Goal: Task Accomplishment & Management: Complete application form

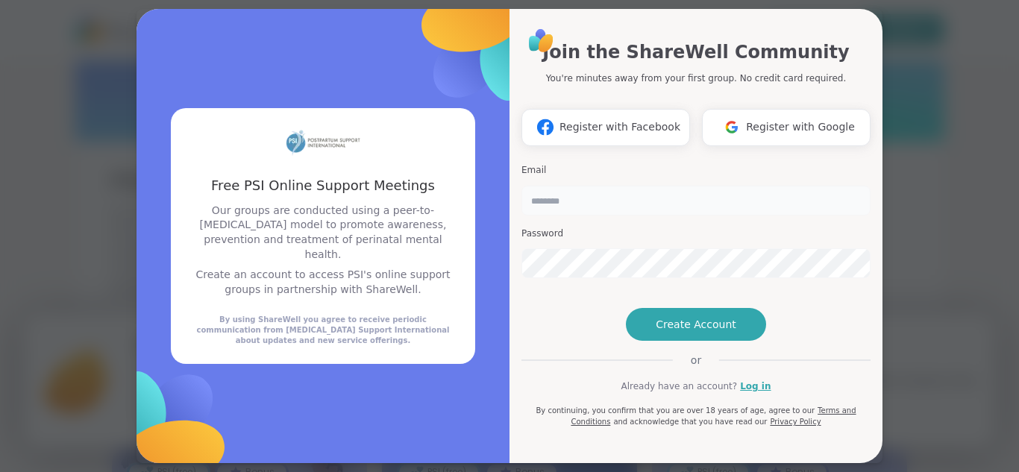
click at [585, 205] on input "email" at bounding box center [695, 201] width 349 height 30
click at [680, 332] on span "Create Account" at bounding box center [695, 324] width 81 height 15
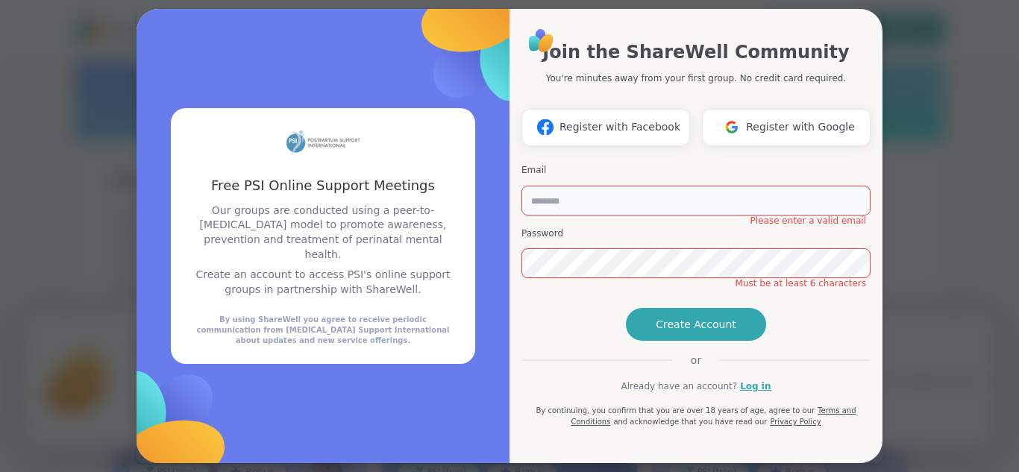
click at [637, 204] on input "email" at bounding box center [695, 201] width 349 height 30
type input "**********"
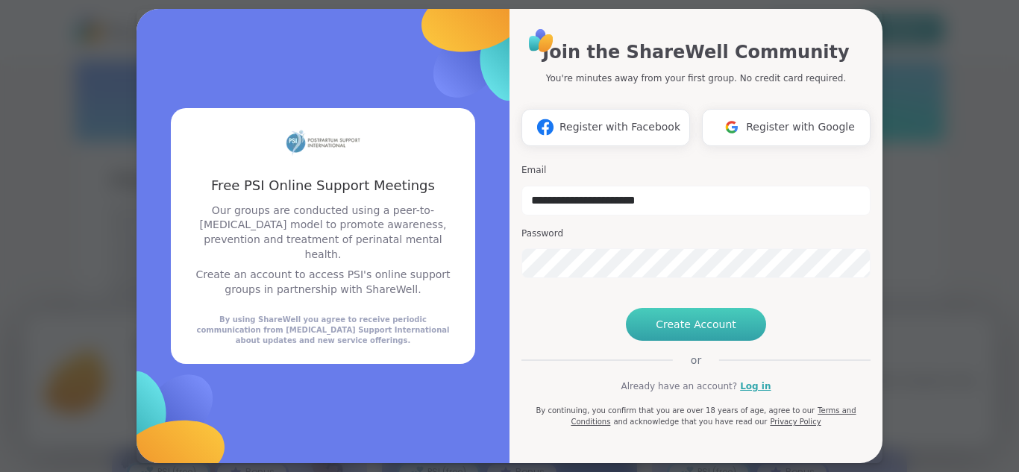
click at [682, 332] on span "Create Account" at bounding box center [695, 324] width 81 height 15
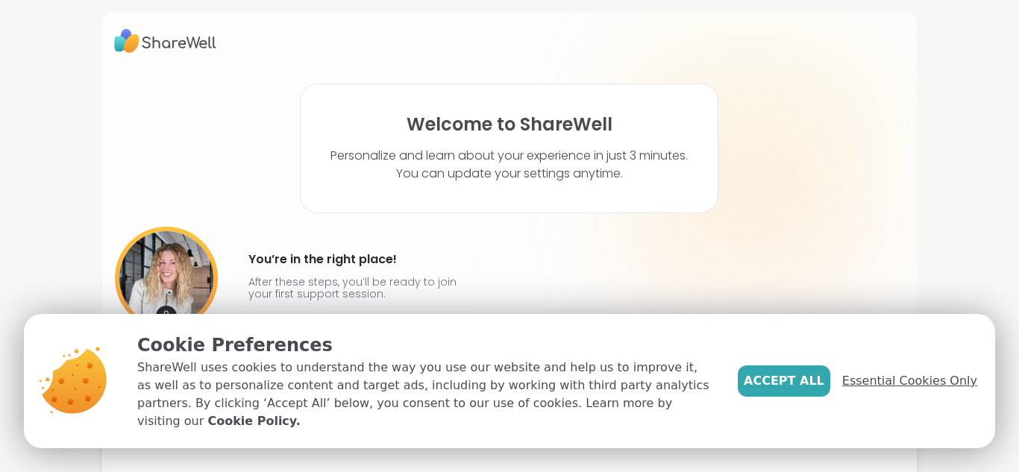
click at [900, 390] on span "Essential Cookies Only" at bounding box center [909, 381] width 135 height 18
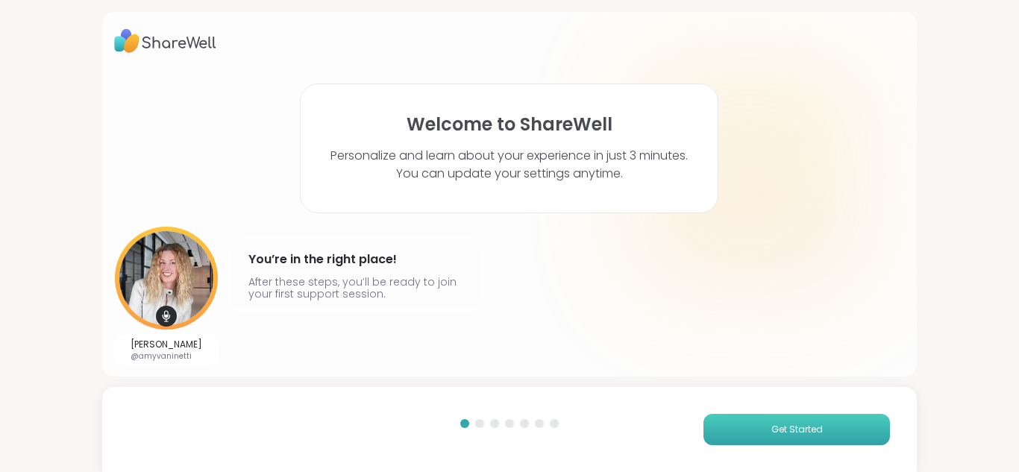
click at [773, 438] on button "Get Started" at bounding box center [796, 429] width 186 height 31
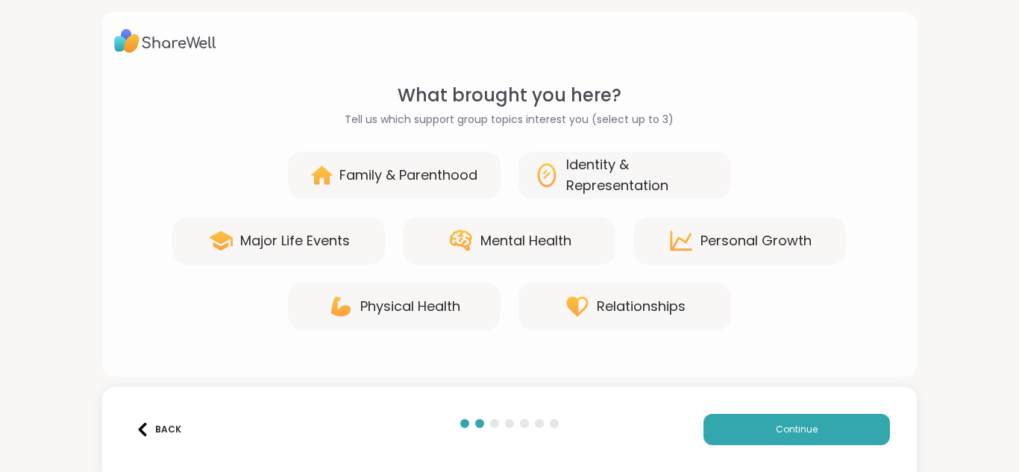
click at [424, 180] on div "Family & Parenthood" at bounding box center [408, 175] width 138 height 21
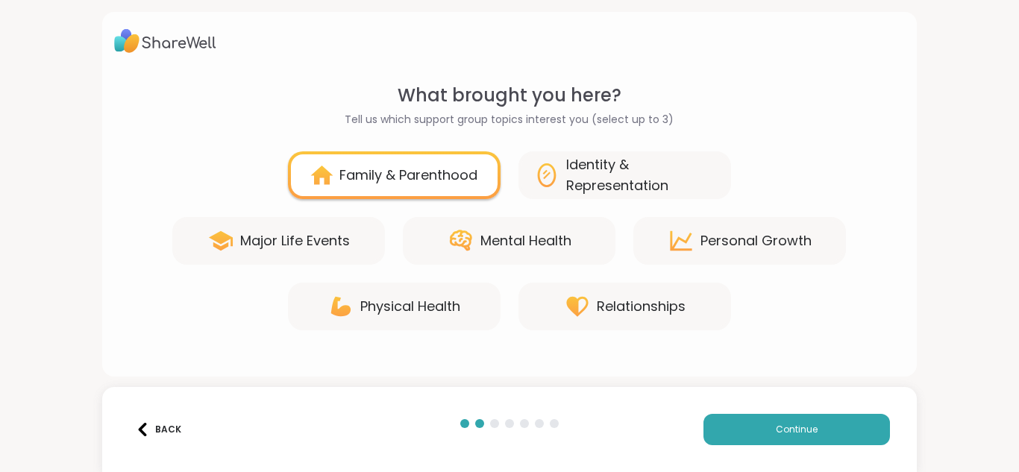
click at [777, 446] on div "Back Continue" at bounding box center [509, 429] width 815 height 85
click at [775, 428] on button "Continue" at bounding box center [796, 429] width 186 height 31
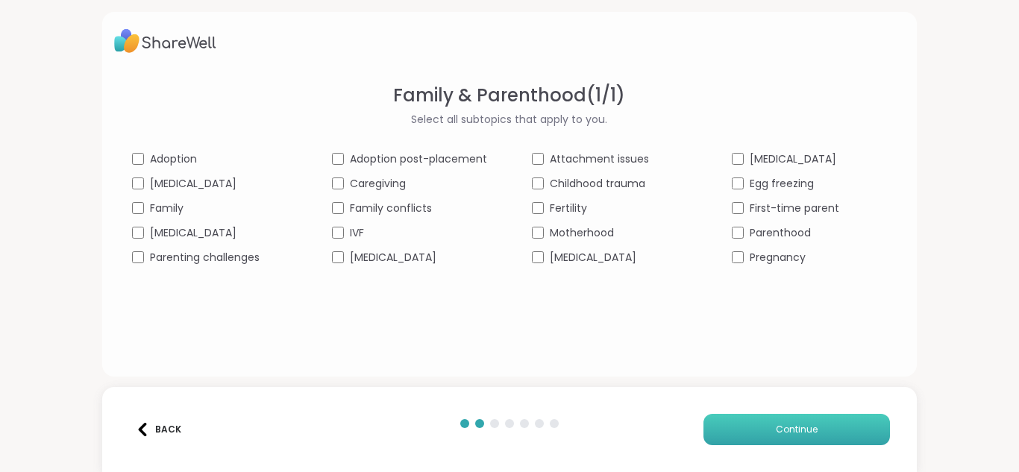
click at [787, 427] on span "Continue" at bounding box center [797, 429] width 42 height 13
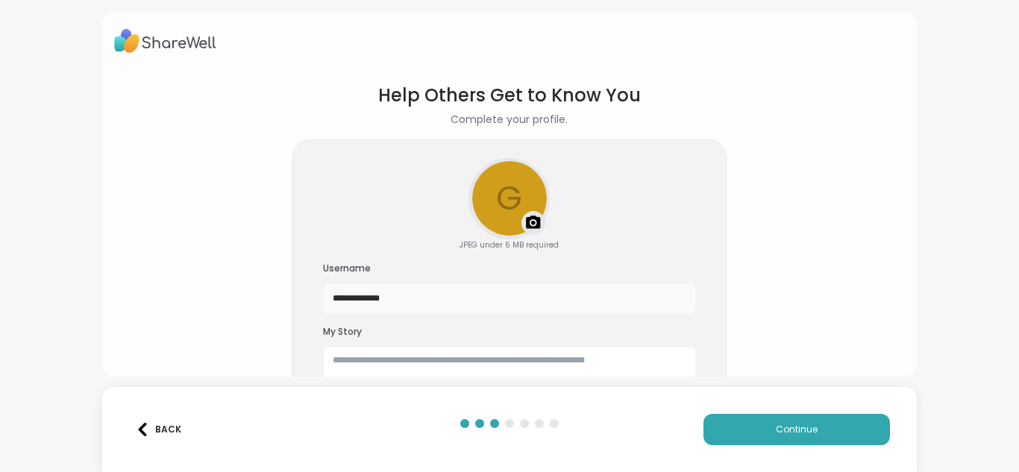
click at [482, 307] on input "**********" at bounding box center [509, 299] width 373 height 30
type input "*******"
click at [531, 351] on textarea at bounding box center [509, 371] width 373 height 48
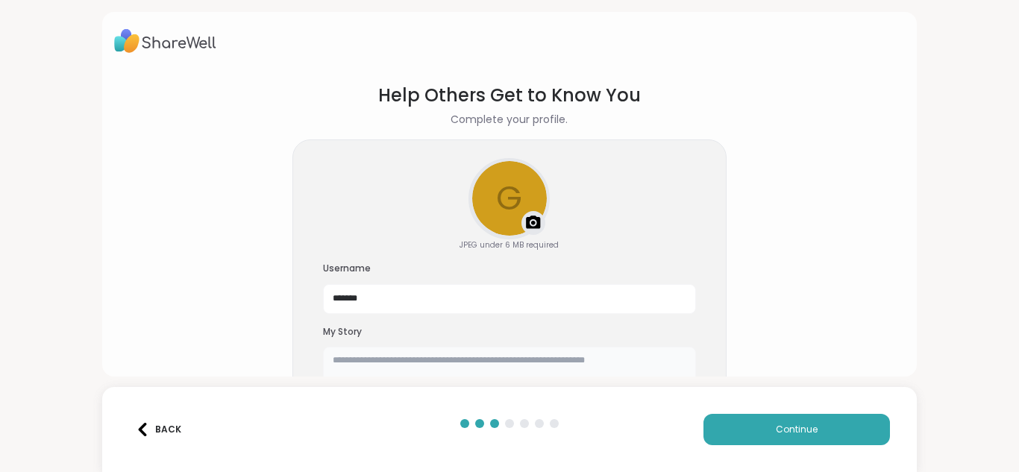
scroll to position [36, 0]
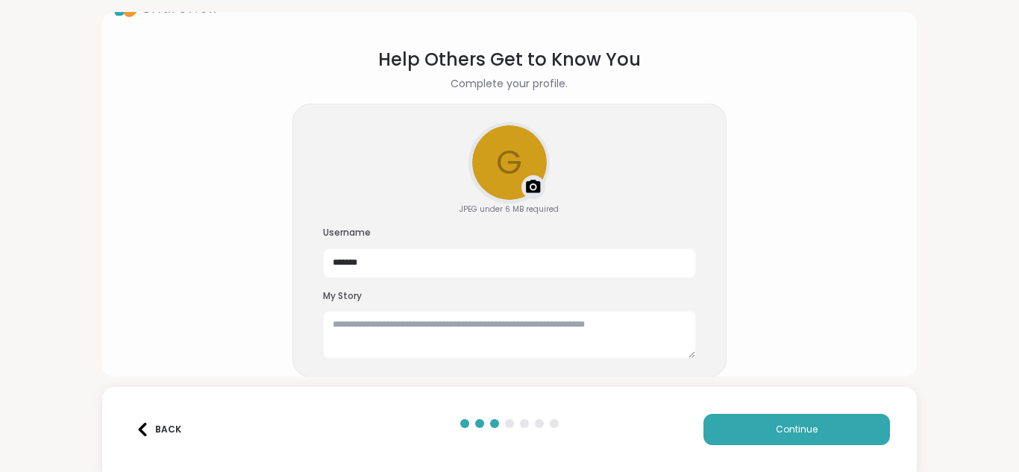
click at [529, 195] on img at bounding box center [533, 187] width 18 height 18
click at [515, 321] on textarea at bounding box center [509, 335] width 373 height 48
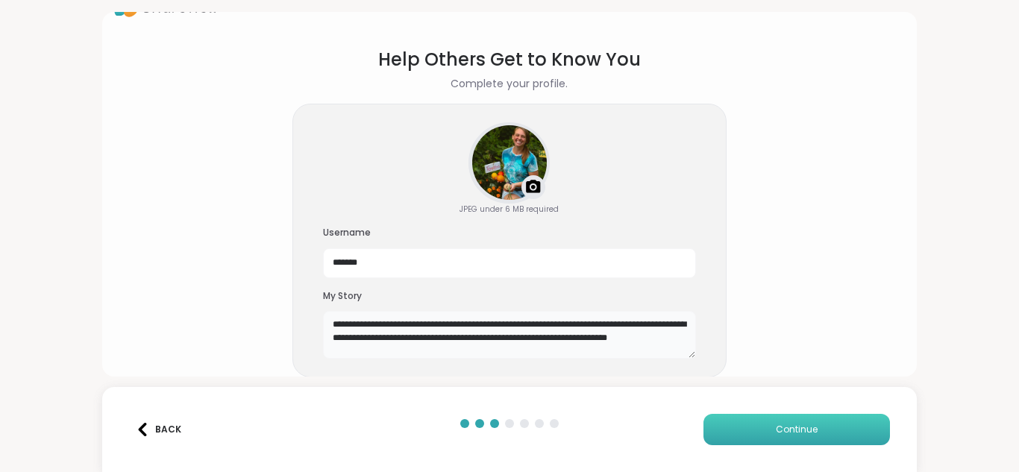
type textarea "**********"
click at [801, 421] on button "Continue" at bounding box center [796, 429] width 186 height 31
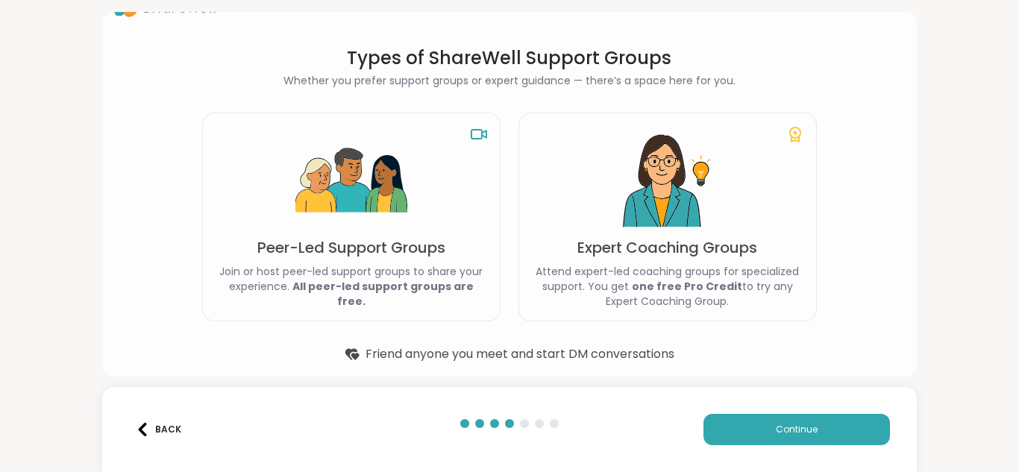
scroll to position [46, 0]
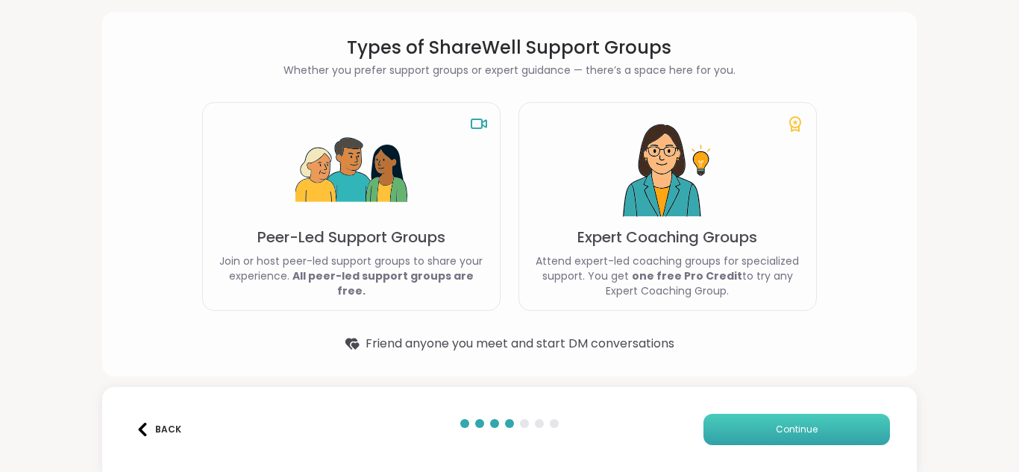
click at [784, 429] on span "Continue" at bounding box center [797, 429] width 42 height 13
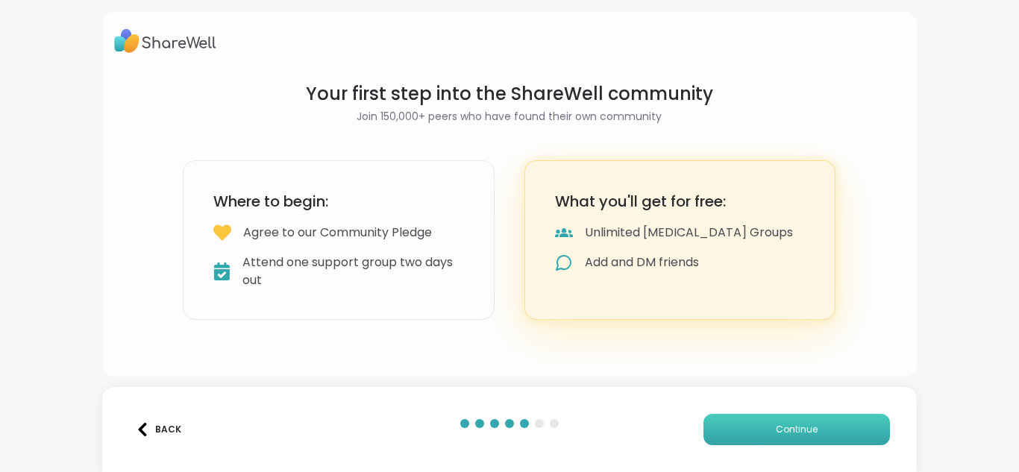
click at [784, 429] on span "Continue" at bounding box center [797, 429] width 42 height 13
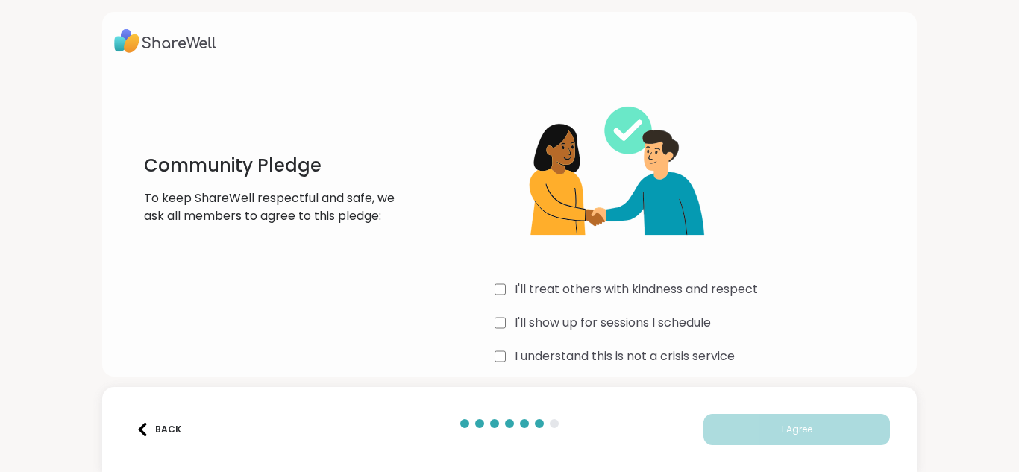
scroll to position [16, 0]
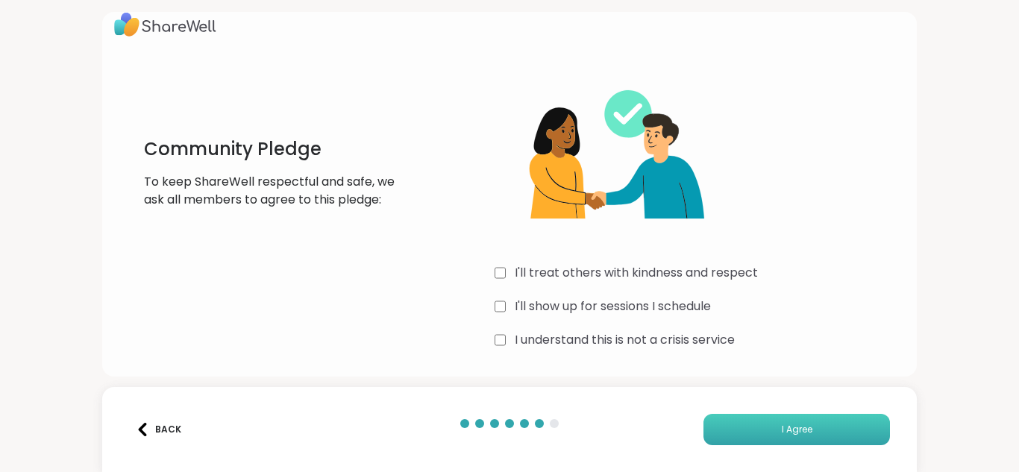
click at [764, 426] on button "I Agree" at bounding box center [796, 429] width 186 height 31
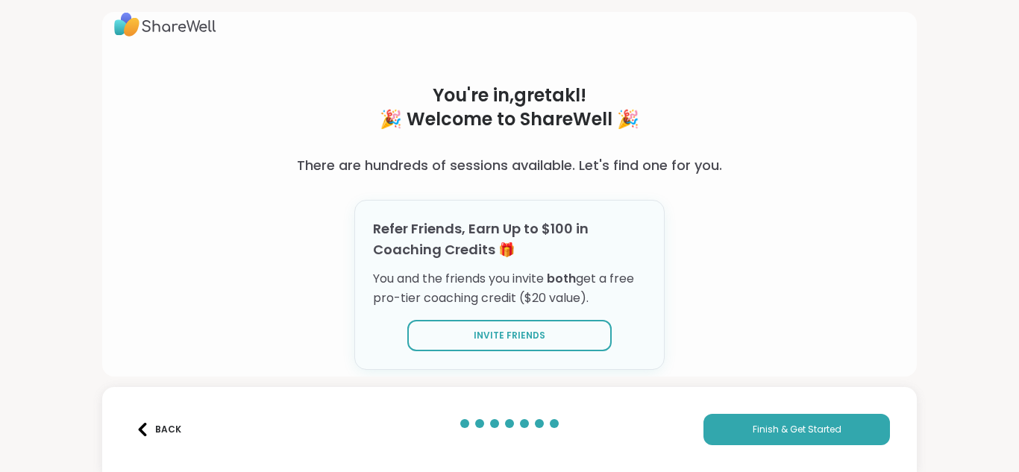
scroll to position [46, 0]
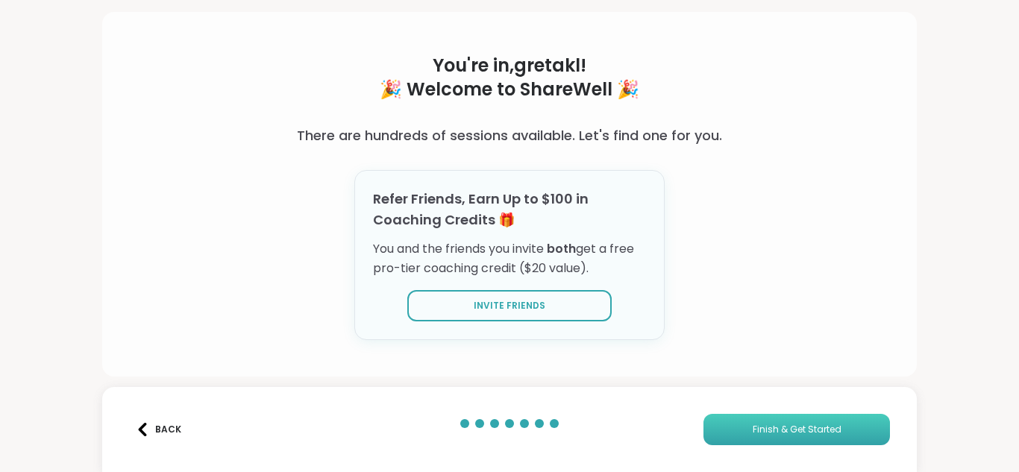
click at [794, 430] on span "Finish & Get Started" at bounding box center [796, 429] width 89 height 13
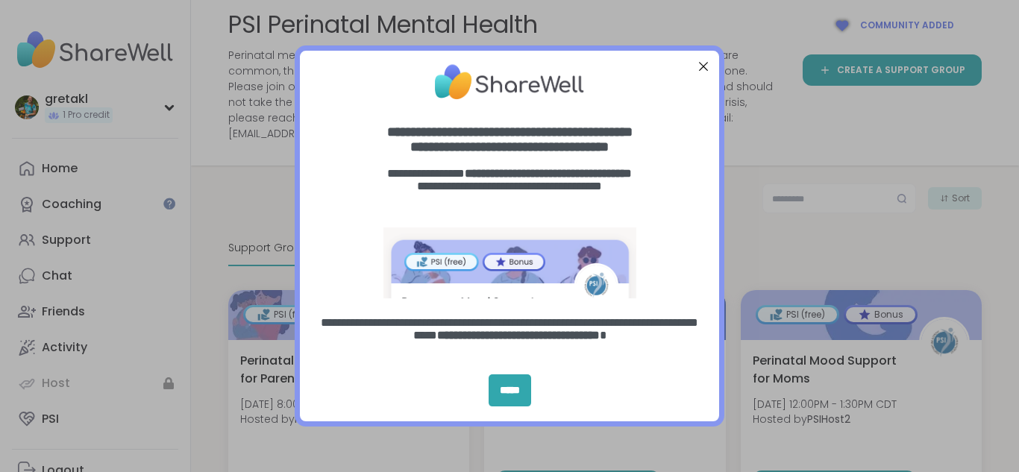
scroll to position [112, 0]
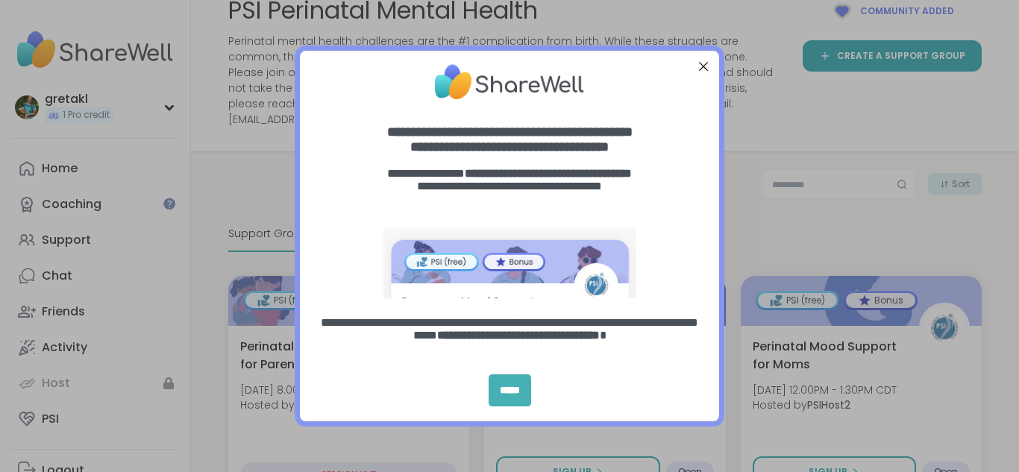
click at [509, 389] on div "*****" at bounding box center [509, 390] width 43 height 32
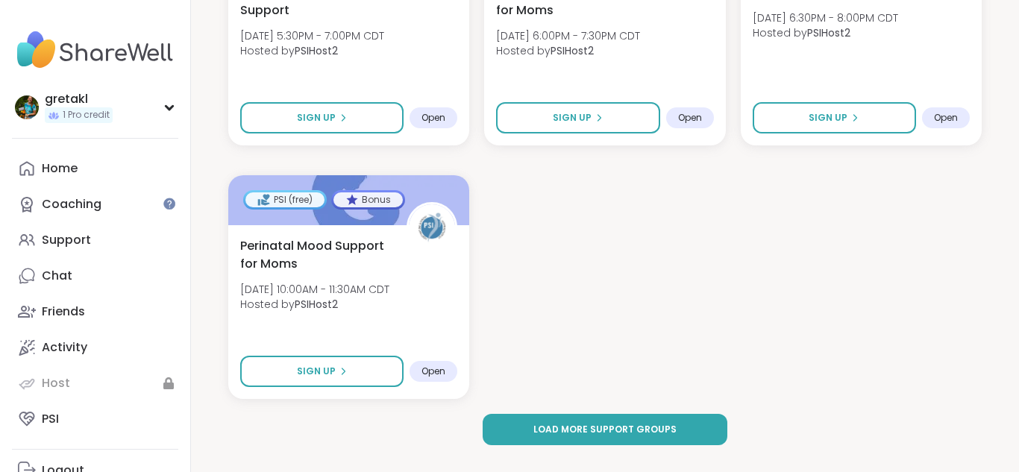
scroll to position [2246, 0]
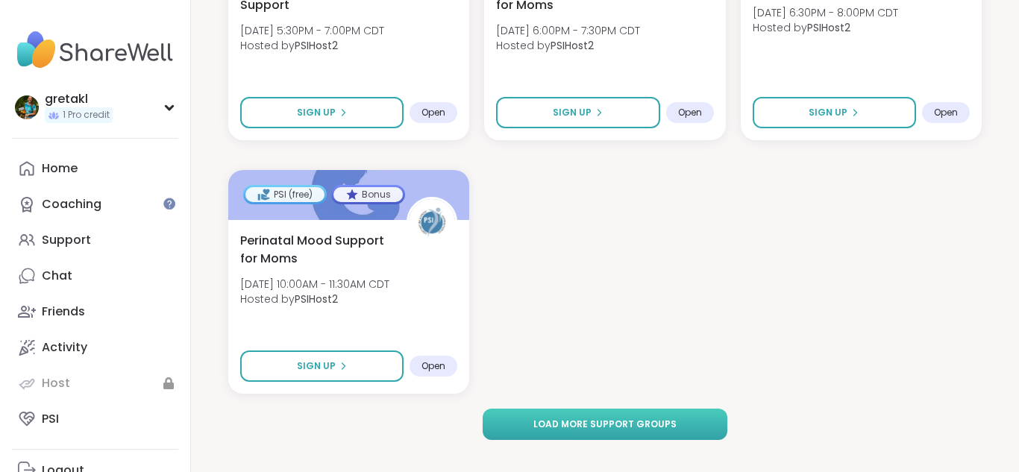
click at [593, 418] on span "Load more support groups" at bounding box center [604, 424] width 143 height 13
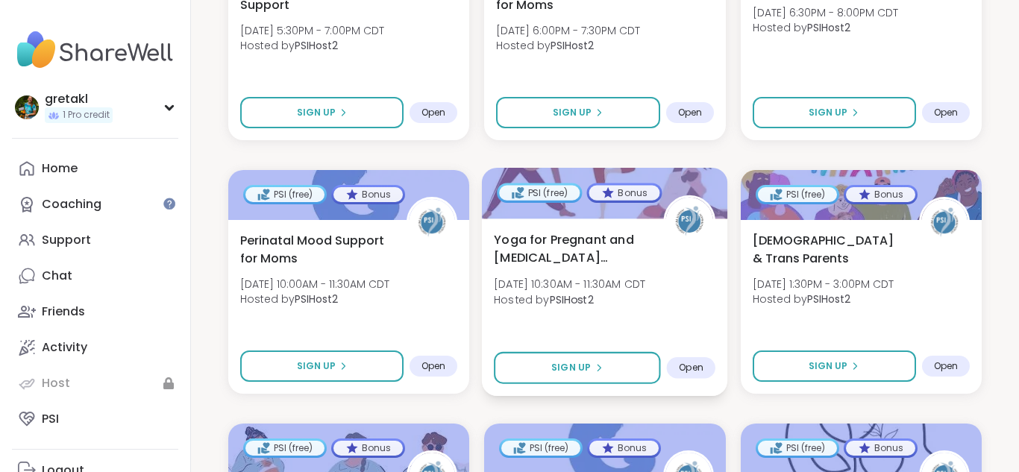
click at [704, 357] on div "Open" at bounding box center [691, 368] width 48 height 22
